Goal: Task Accomplishment & Management: Use online tool/utility

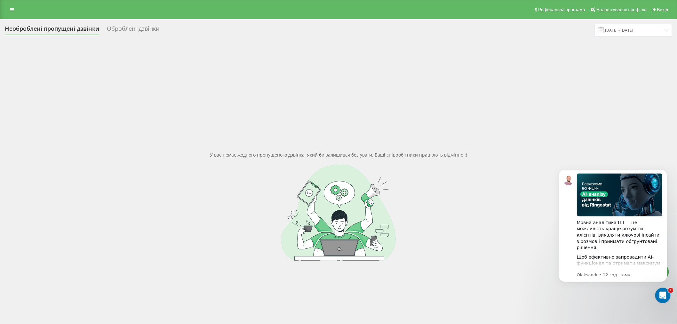
click at [59, 30] on div "Необроблені пропущені дзвінки" at bounding box center [52, 30] width 94 height 10
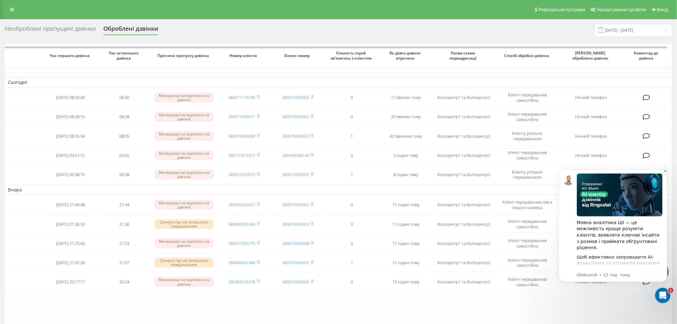
click at [665, 170] on icon "Dismiss notification" at bounding box center [664, 170] width 2 height 2
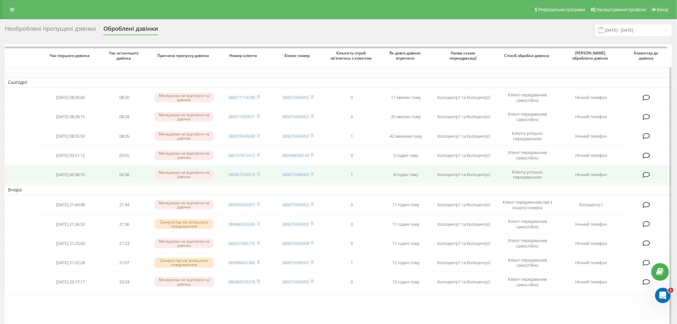
click at [648, 172] on icon at bounding box center [645, 174] width 7 height 6
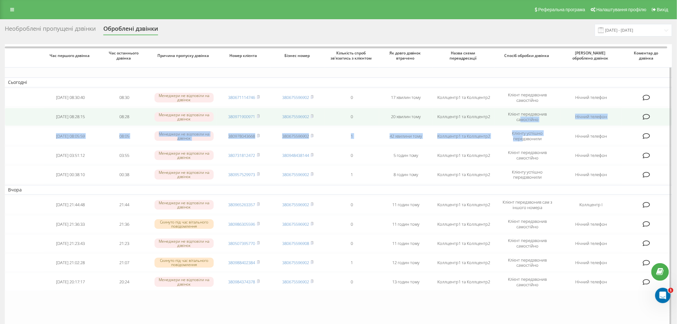
drag, startPoint x: 522, startPoint y: 142, endPoint x: 521, endPoint y: 125, distance: 17.6
click at [521, 125] on tbody "Сьогодні 2025-08-21 08:30:40 08:30 Менеджери не відповіли на дзвінок 3806711147…" at bounding box center [338, 183] width 667 height 213
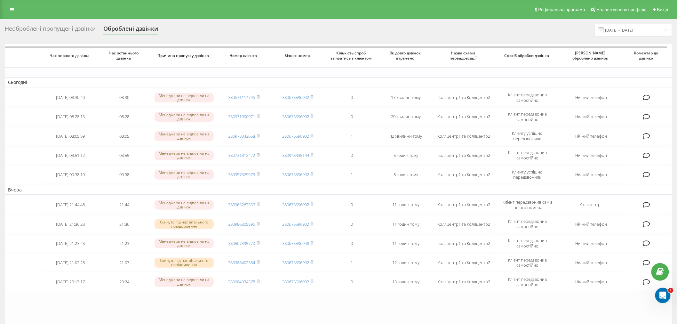
click at [372, 32] on div "Необроблені пропущені дзвінки Оброблені дзвінки 21.07.2025 - 21.08.2025" at bounding box center [338, 30] width 667 height 12
click at [74, 27] on div "Необроблені пропущені дзвінки" at bounding box center [50, 30] width 91 height 10
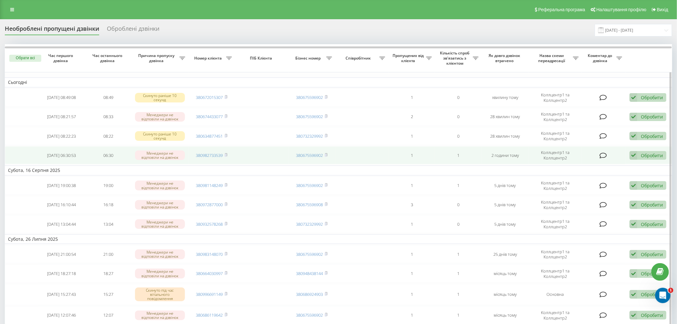
click at [648, 156] on div "Обробити" at bounding box center [651, 155] width 22 height 6
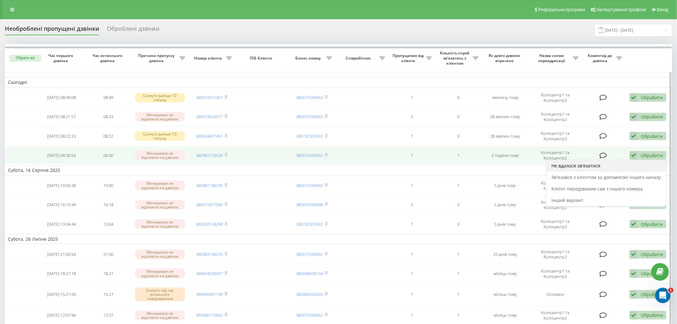
click at [635, 161] on div "Не вдалося зв'язатися" at bounding box center [606, 166] width 120 height 12
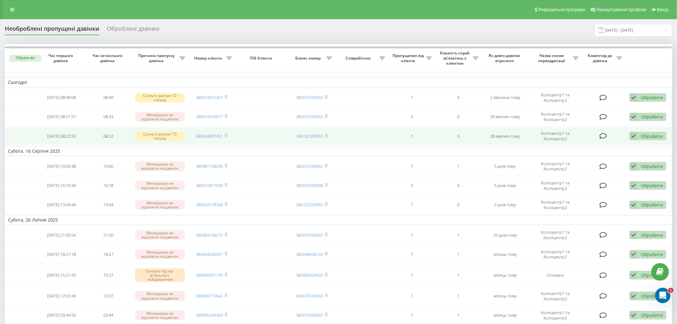
click at [637, 137] on div "Обробити Не вдалося зв'язатися Зв'язався з клієнтом за допомогою іншого каналу …" at bounding box center [647, 136] width 37 height 9
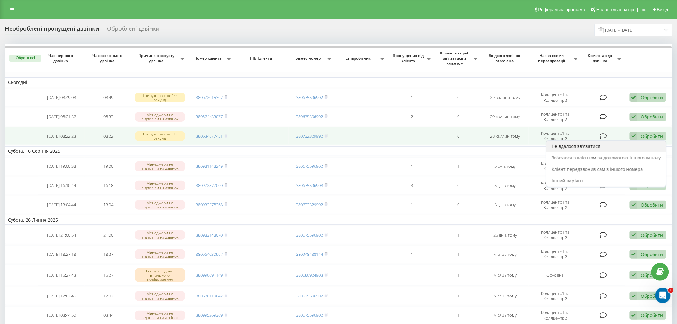
click at [613, 149] on div "Не вдалося зв'язатися" at bounding box center [606, 146] width 120 height 12
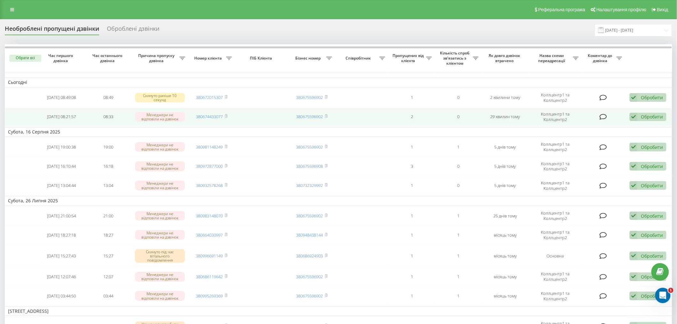
click at [645, 118] on div "Обробити" at bounding box center [651, 117] width 22 height 6
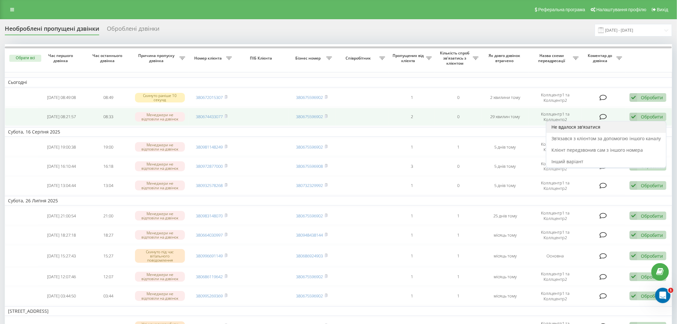
click at [606, 127] on div "Не вдалося зв'язатися" at bounding box center [606, 127] width 120 height 12
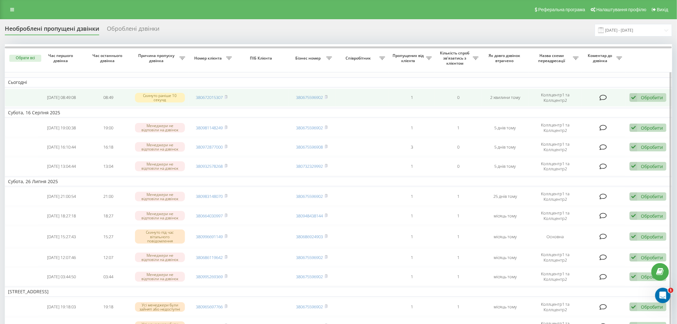
click at [645, 96] on div "Обробити" at bounding box center [651, 97] width 22 height 6
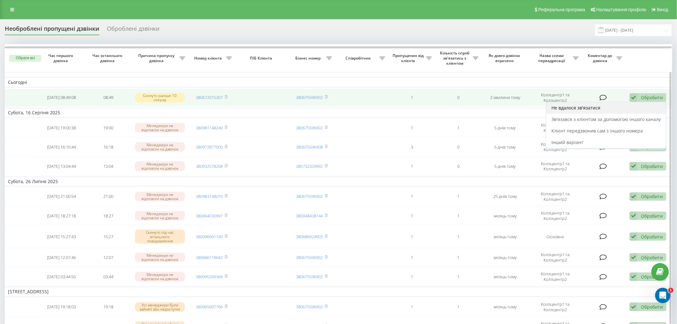
click at [636, 109] on div "Не вдалося зв'язатися" at bounding box center [606, 108] width 120 height 12
